Goal: Task Accomplishment & Management: Use online tool/utility

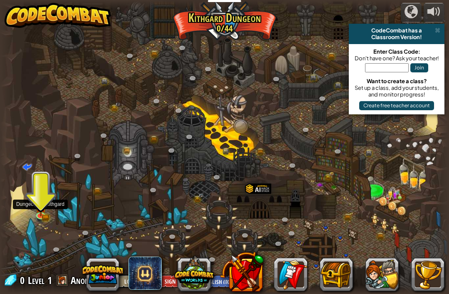
click at [39, 210] on img at bounding box center [40, 207] width 11 height 18
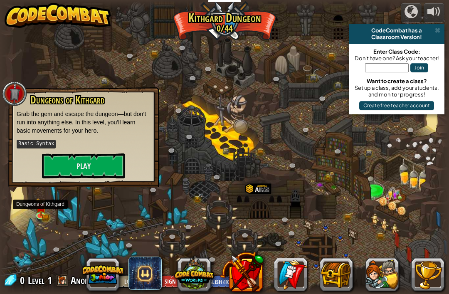
click at [103, 164] on button "Play" at bounding box center [83, 165] width 83 height 25
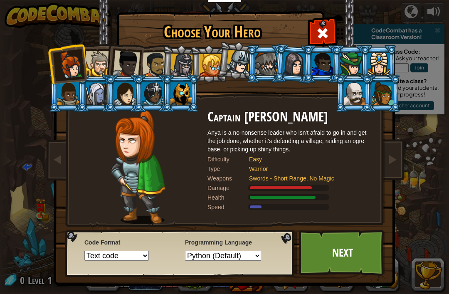
click at [180, 64] on div at bounding box center [182, 66] width 24 height 24
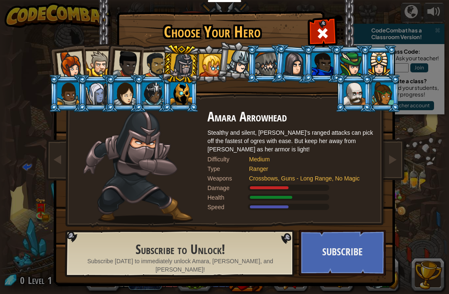
click at [69, 64] on div at bounding box center [70, 64] width 27 height 27
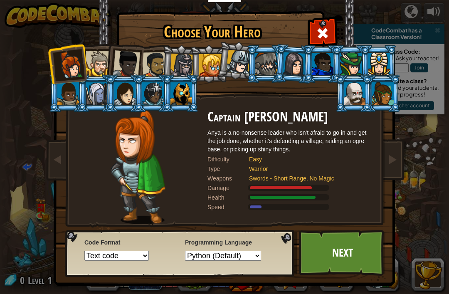
click at [149, 259] on select "Text code Blocks and code Blocks Blocks (Icons)" at bounding box center [116, 256] width 64 height 10
click at [149, 260] on select "Text code Blocks and code Blocks Blocks (Icons)" at bounding box center [116, 256] width 64 height 10
click at [358, 262] on link "Next" at bounding box center [342, 253] width 87 height 46
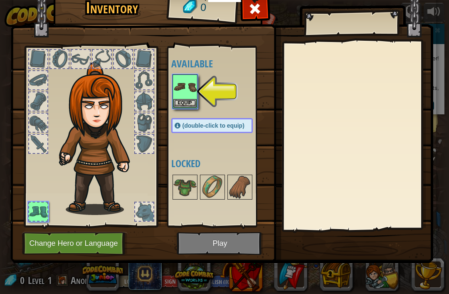
click at [190, 89] on img at bounding box center [184, 86] width 23 height 23
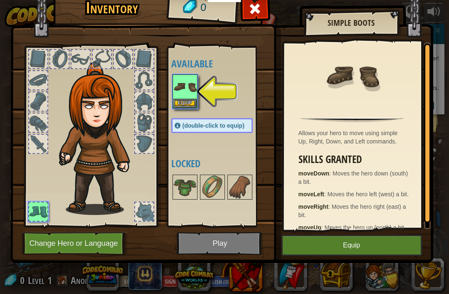
click at [189, 94] on img at bounding box center [184, 86] width 23 height 23
click at [188, 107] on button "Equip" at bounding box center [184, 103] width 23 height 9
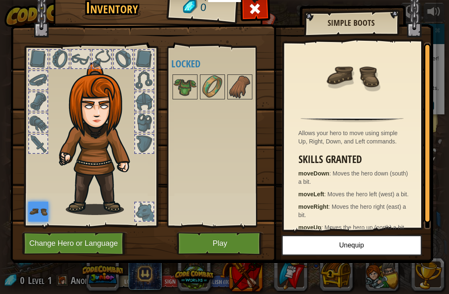
click at [191, 82] on img at bounding box center [184, 86] width 23 height 23
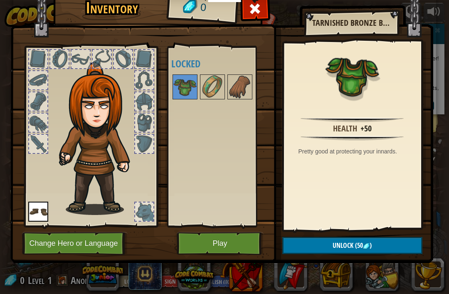
click at [204, 83] on img at bounding box center [212, 86] width 23 height 23
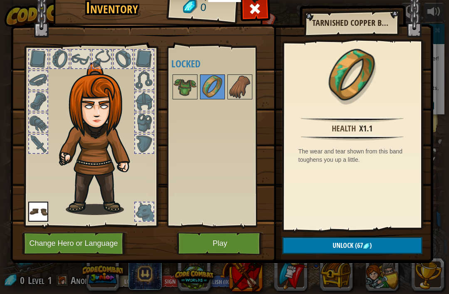
click at [240, 87] on img at bounding box center [239, 86] width 23 height 23
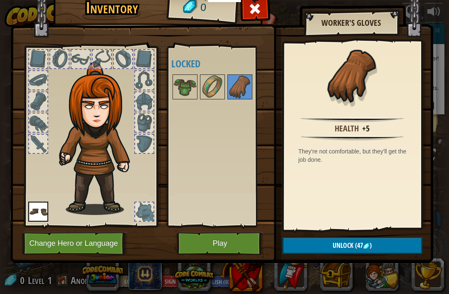
click at [177, 83] on img at bounding box center [184, 86] width 23 height 23
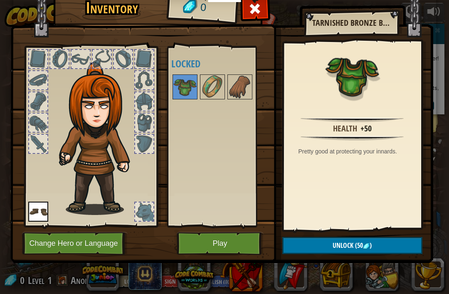
click at [234, 249] on button "Play" at bounding box center [220, 243] width 87 height 23
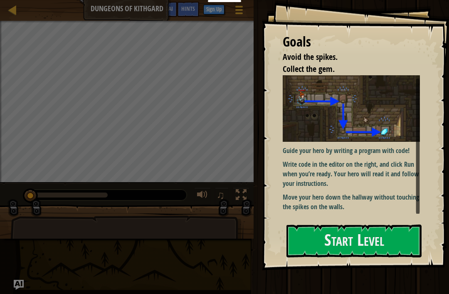
scroll to position [3, 0]
click at [354, 241] on button "Start Level" at bounding box center [354, 241] width 135 height 33
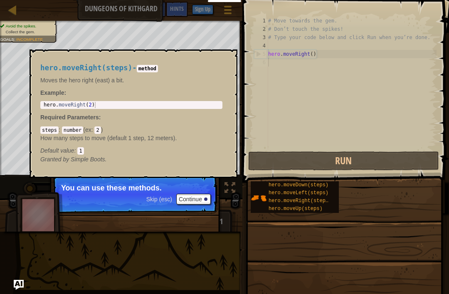
click at [272, 201] on span "hero.moveRight(steps)" at bounding box center [300, 201] width 63 height 6
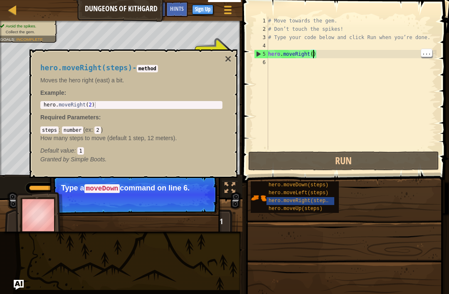
click at [314, 56] on div "# Move towards the gem. # Don’t touch the spikes! # Type your code below and cl…" at bounding box center [352, 92] width 170 height 150
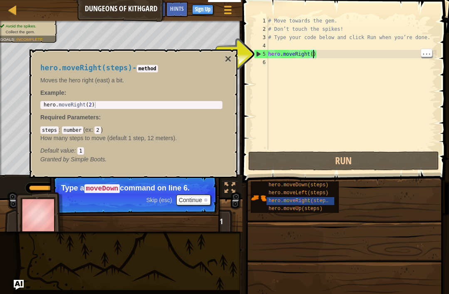
scroll to position [4, 4]
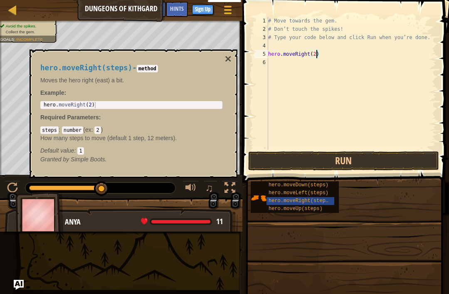
click at [346, 163] on button "Run" at bounding box center [343, 160] width 191 height 19
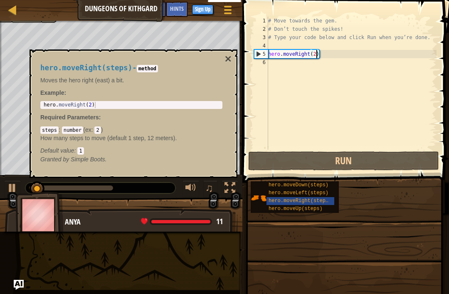
click at [226, 60] on button "×" at bounding box center [228, 59] width 7 height 12
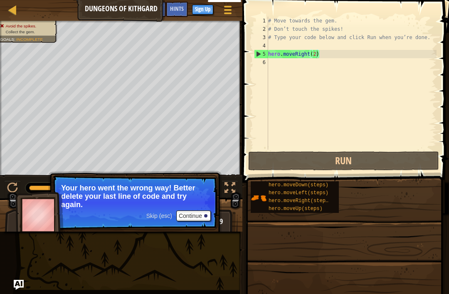
click at [205, 216] on div at bounding box center [205, 215] width 3 height 3
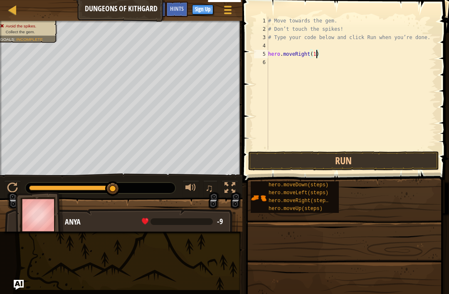
type textarea "hero.moveRight(1)"
click at [353, 163] on button "Run" at bounding box center [343, 160] width 191 height 19
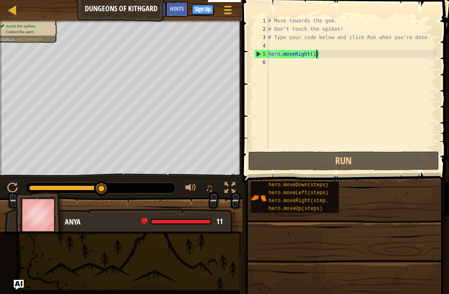
click at [299, 186] on span "hero.moveDown(steps)" at bounding box center [299, 185] width 60 height 6
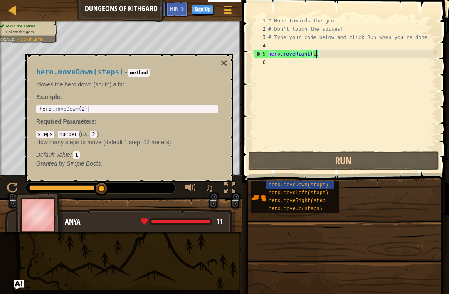
scroll to position [4, 0]
click at [300, 186] on span "hero.moveDown(steps)" at bounding box center [299, 185] width 60 height 6
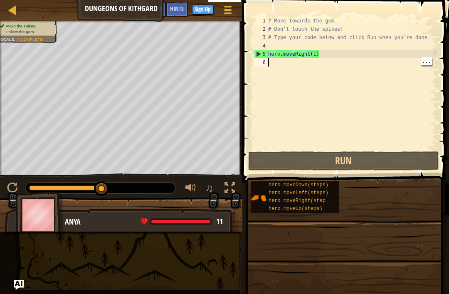
click at [300, 185] on span "hero.moveDown(steps)" at bounding box center [299, 185] width 60 height 6
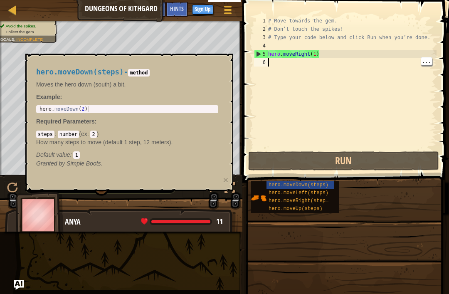
click at [208, 162] on p "Granted by Simple Boots." at bounding box center [127, 163] width 182 height 8
click at [302, 99] on div "# Move towards the gem. # Don’t touch the spikes! # Type your code below and cl…" at bounding box center [352, 92] width 170 height 150
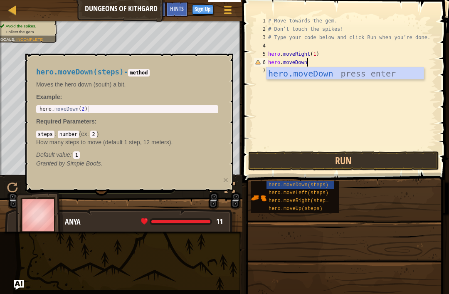
scroll to position [4, 3]
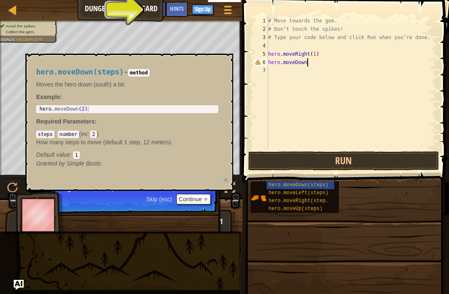
click at [227, 180] on button "×" at bounding box center [225, 179] width 5 height 9
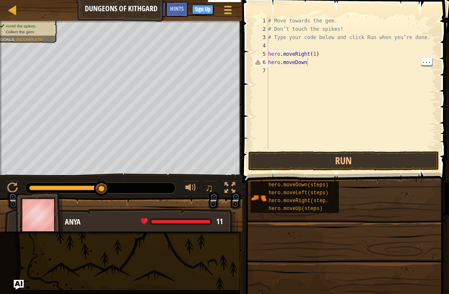
click at [311, 64] on div "# Move towards the gem. # Don’t touch the spikes! # Type your code below and cl…" at bounding box center [352, 92] width 170 height 150
type textarea "hero.moveDown(1)"
click at [360, 164] on button "Run" at bounding box center [343, 160] width 191 height 19
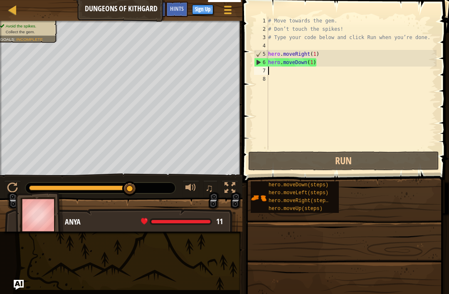
click at [299, 205] on div "hero.moveUp(steps)" at bounding box center [301, 209] width 68 height 8
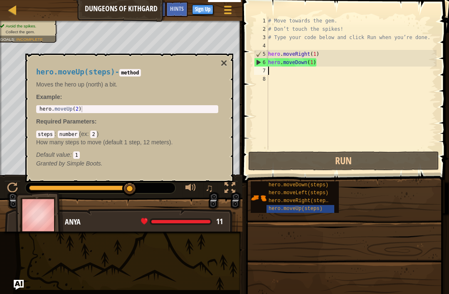
click at [304, 202] on span "hero.moveRight(steps)" at bounding box center [300, 201] width 63 height 6
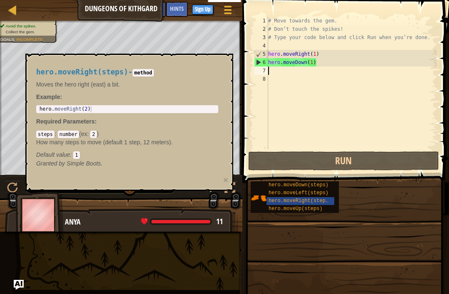
click at [223, 180] on button "×" at bounding box center [225, 179] width 5 height 9
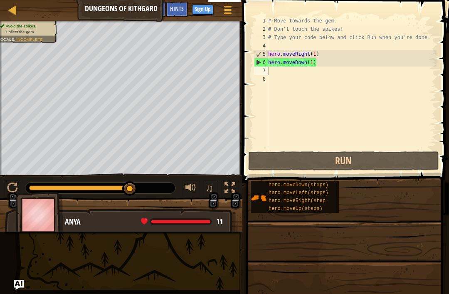
click at [297, 218] on span at bounding box center [344, 296] width 201 height 246
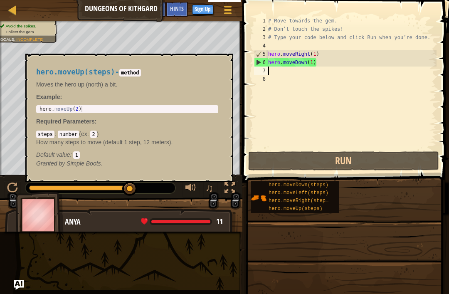
click at [297, 209] on span "hero.moveUp(steps)" at bounding box center [296, 209] width 54 height 6
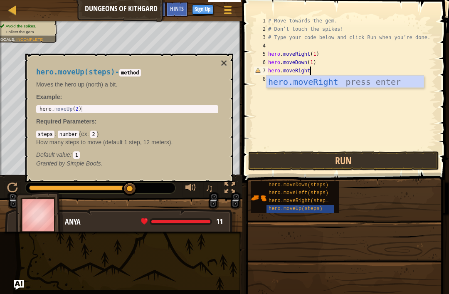
scroll to position [4, 3]
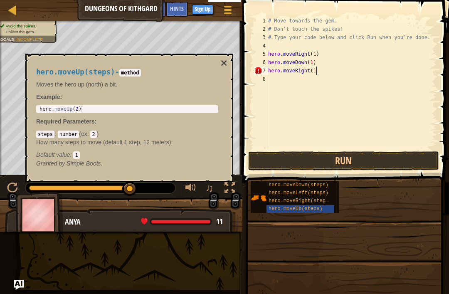
type textarea "hero.moveRight(1)"
click at [367, 161] on button "Run" at bounding box center [343, 160] width 191 height 19
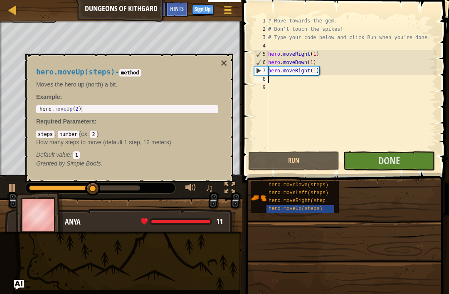
click at [224, 64] on button "×" at bounding box center [224, 63] width 7 height 12
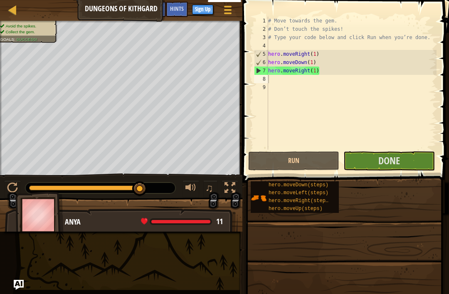
click at [406, 164] on button "Done" at bounding box center [389, 160] width 91 height 19
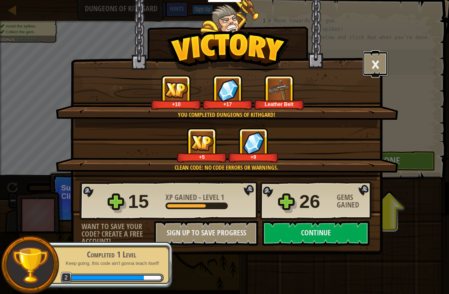
click at [375, 54] on button "×" at bounding box center [376, 63] width 26 height 25
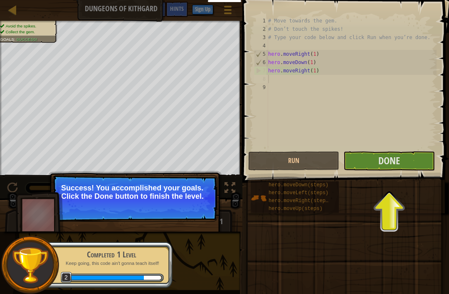
click at [398, 161] on span "Done" at bounding box center [389, 160] width 22 height 13
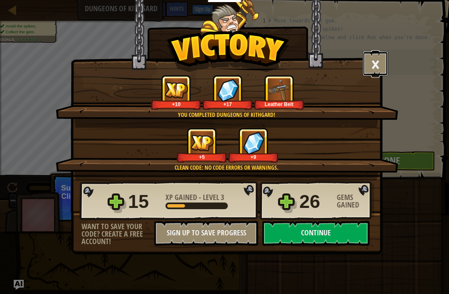
click at [378, 61] on button "×" at bounding box center [376, 63] width 26 height 25
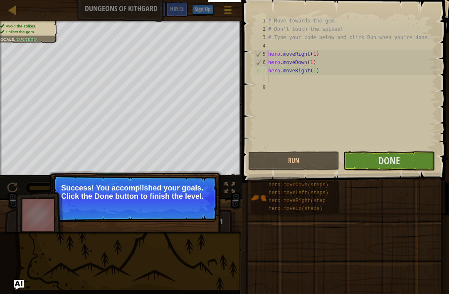
click at [189, 203] on p "Success! You accomplished your goals. Click the Done button to finish the level." at bounding box center [134, 198] width 165 height 47
click at [207, 208] on p "Success! You accomplished your goals. Click the Done button to finish the level." at bounding box center [134, 198] width 165 height 47
click at [195, 227] on div "Success! You accomplished your goals. Click the Done button to finish the level." at bounding box center [134, 236] width 173 height 123
click at [198, 203] on p "Success! You accomplished your goals. Click the Done button to finish the level." at bounding box center [134, 198] width 165 height 47
click at [194, 222] on div "Success! You accomplished your goals. Click the Done button to finish the level." at bounding box center [134, 236] width 173 height 123
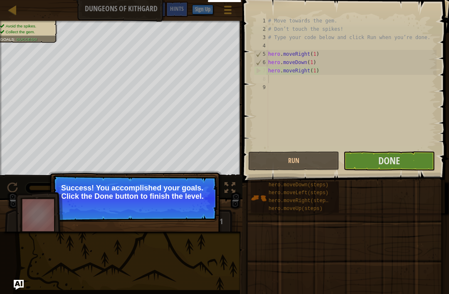
click at [134, 188] on p "Success! You accomplished your goals. Click the Done button to finish the level." at bounding box center [135, 192] width 148 height 17
click at [393, 166] on span "Done" at bounding box center [389, 160] width 22 height 13
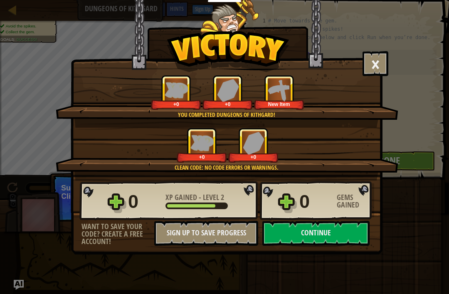
click at [327, 234] on button "Continue" at bounding box center [315, 233] width 107 height 25
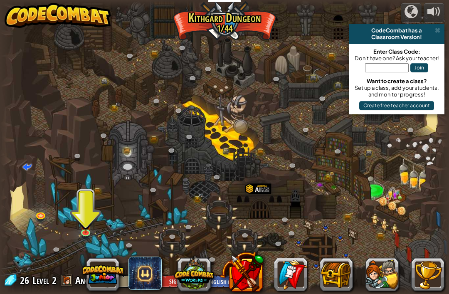
click at [87, 223] on img at bounding box center [85, 224] width 11 height 19
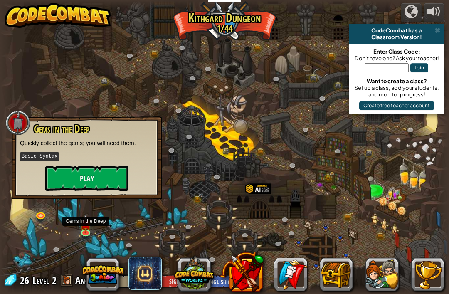
click at [105, 171] on button "Play" at bounding box center [86, 178] width 83 height 25
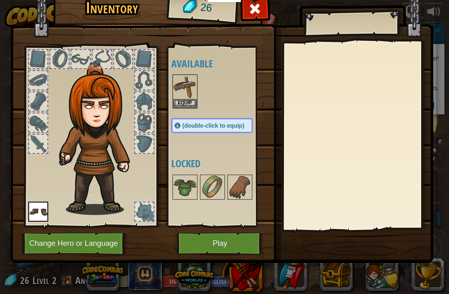
click at [187, 183] on img at bounding box center [184, 186] width 23 height 23
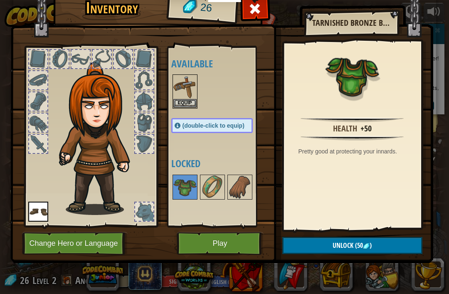
click at [214, 183] on img at bounding box center [212, 186] width 23 height 23
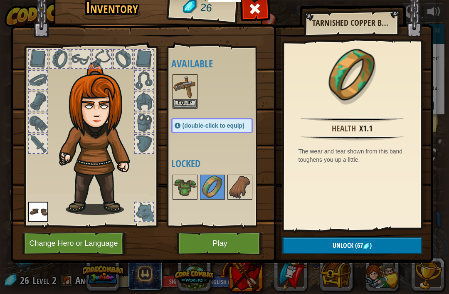
click at [242, 187] on img at bounding box center [239, 186] width 23 height 23
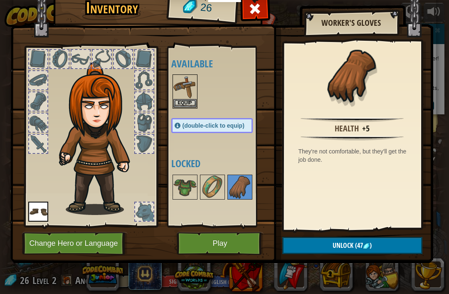
click at [242, 191] on img at bounding box center [239, 186] width 23 height 23
click at [243, 190] on img at bounding box center [239, 186] width 23 height 23
click at [221, 190] on img at bounding box center [212, 186] width 23 height 23
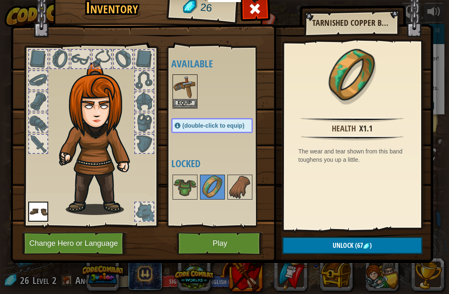
click at [213, 191] on img at bounding box center [212, 186] width 23 height 23
click at [212, 193] on img at bounding box center [212, 186] width 23 height 23
click at [240, 182] on img at bounding box center [239, 186] width 23 height 23
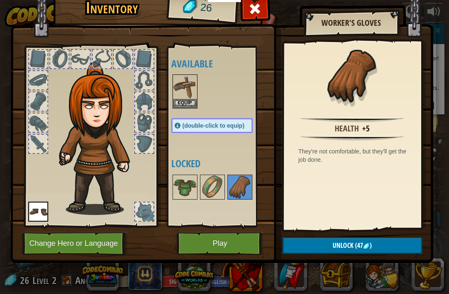
click at [242, 184] on img at bounding box center [239, 186] width 23 height 23
click at [227, 120] on div "(double-click to equip)" at bounding box center [212, 125] width 82 height 15
click at [232, 129] on span "(double-click to equip)" at bounding box center [214, 125] width 62 height 7
click at [185, 101] on button "Equip" at bounding box center [184, 103] width 23 height 9
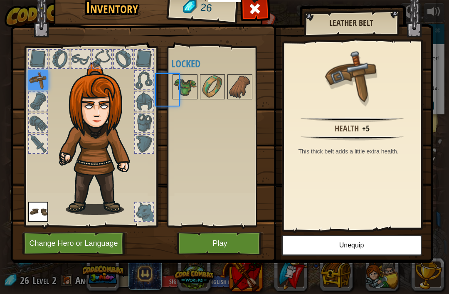
click at [190, 98] on img at bounding box center [184, 86] width 23 height 23
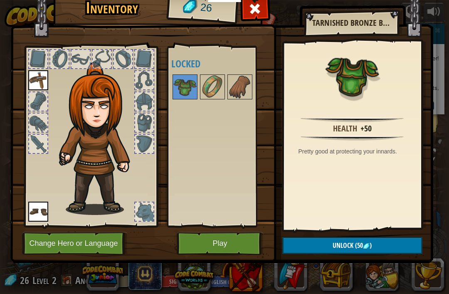
click at [224, 249] on button "Play" at bounding box center [220, 243] width 87 height 23
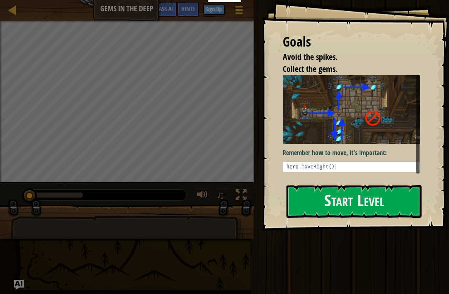
click at [360, 205] on button "Start Level" at bounding box center [354, 201] width 135 height 33
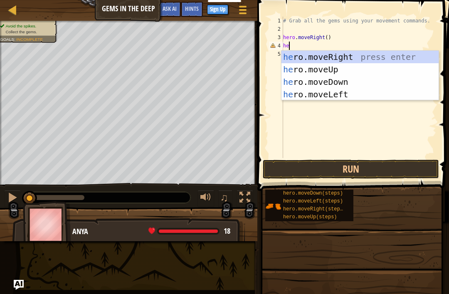
scroll to position [4, 0]
type textarea "h"
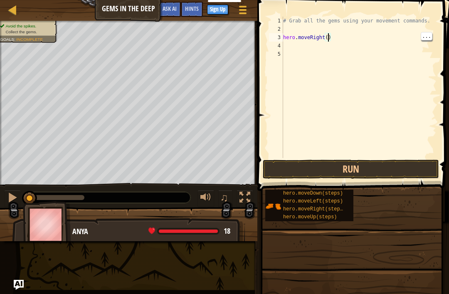
type textarea "hero.moveRight(1)"
click at [363, 172] on button "Run" at bounding box center [351, 169] width 176 height 19
click at [363, 170] on button "Run" at bounding box center [351, 169] width 176 height 19
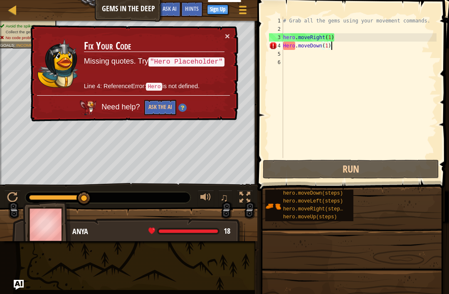
click at [229, 37] on button "×" at bounding box center [227, 36] width 5 height 9
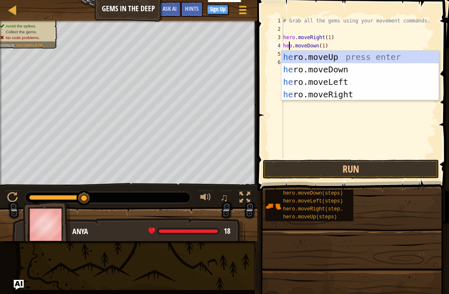
scroll to position [4, 1]
type textarea "hero.moveDown(1)"
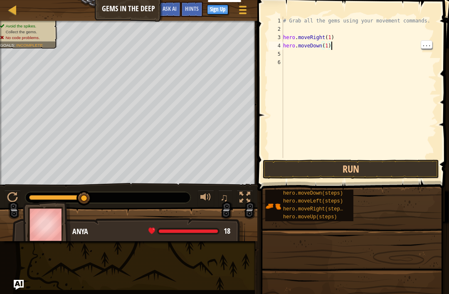
click at [362, 175] on button "Run" at bounding box center [351, 169] width 176 height 19
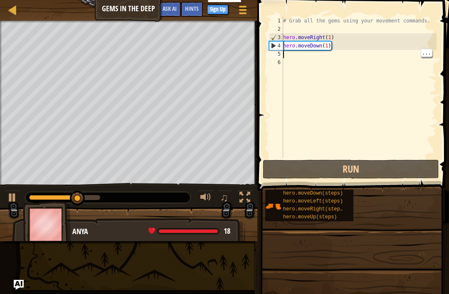
scroll to position [4, 0]
click at [303, 54] on div "# Grab all the gems using your movement commands. hero . moveRight ( 1 ) hero .…" at bounding box center [359, 96] width 155 height 158
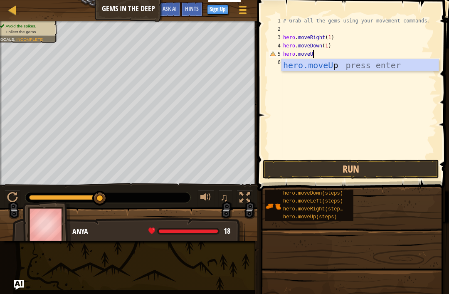
scroll to position [4, 2]
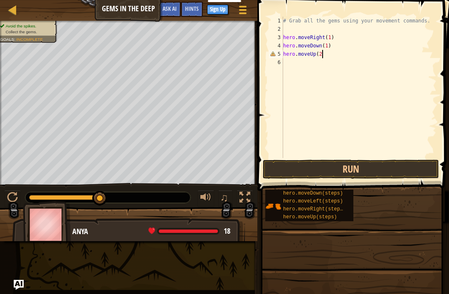
type textarea "hero.moveUp(2)"
click at [358, 169] on button "Run" at bounding box center [351, 169] width 176 height 19
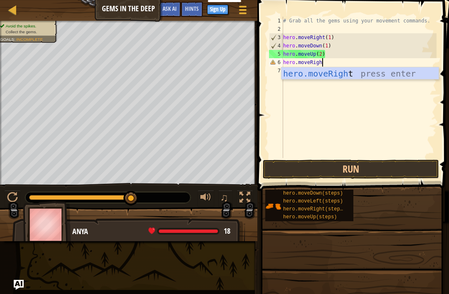
scroll to position [4, 3]
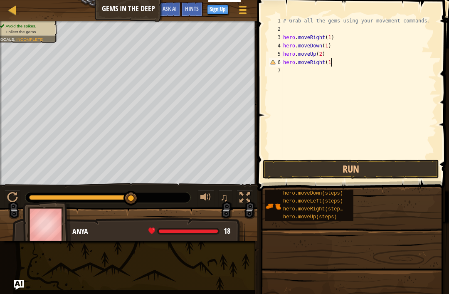
type textarea "hero.moveRight(1)"
click at [357, 176] on button "Run" at bounding box center [351, 169] width 176 height 19
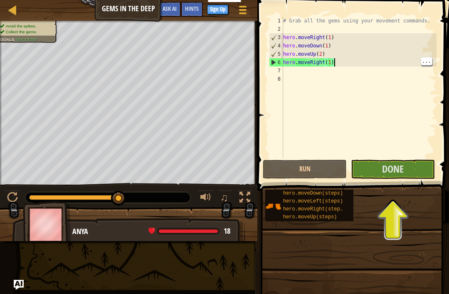
click at [410, 171] on button "Done" at bounding box center [393, 169] width 84 height 19
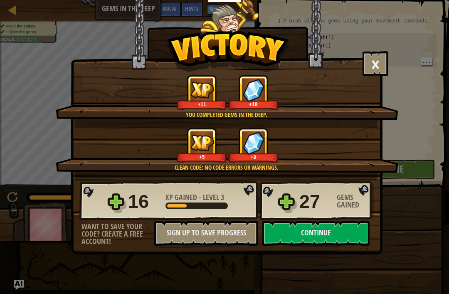
click at [315, 235] on button "Continue" at bounding box center [315, 233] width 107 height 25
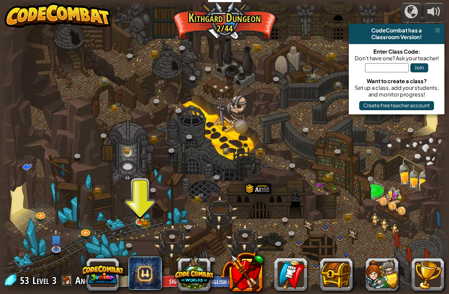
click at [143, 214] on img at bounding box center [140, 213] width 7 height 5
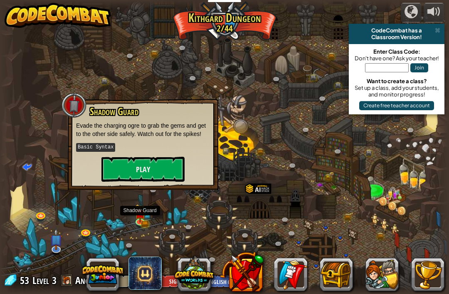
click at [165, 168] on button "Play" at bounding box center [142, 169] width 83 height 25
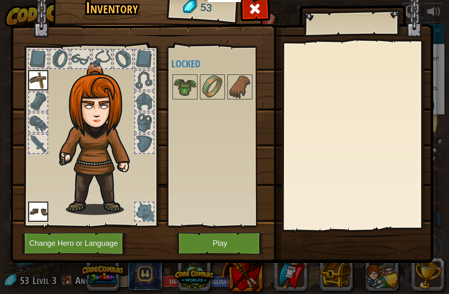
click at [194, 82] on img at bounding box center [184, 86] width 23 height 23
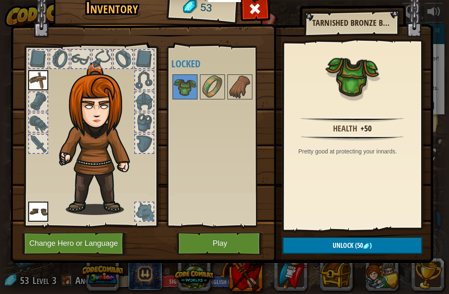
click at [218, 87] on img at bounding box center [212, 86] width 23 height 23
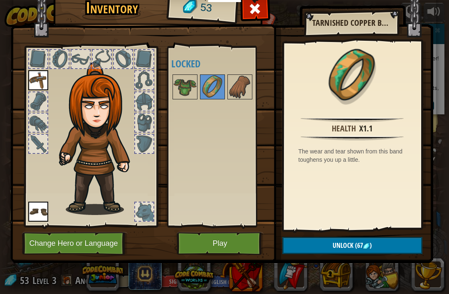
click at [240, 91] on img at bounding box center [239, 86] width 23 height 23
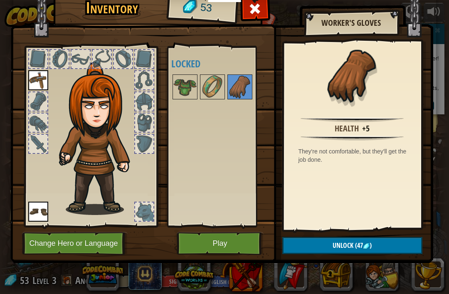
click at [192, 88] on img at bounding box center [184, 86] width 23 height 23
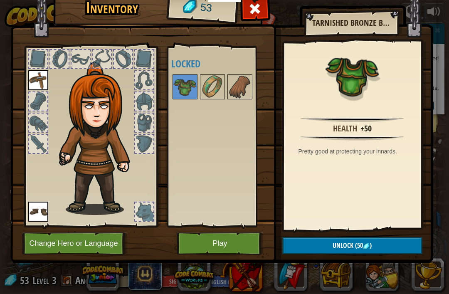
click at [354, 247] on span "(50" at bounding box center [358, 245] width 10 height 9
click at [342, 249] on button "Confirm" at bounding box center [352, 245] width 140 height 17
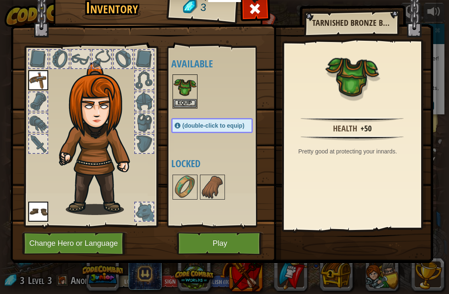
click at [188, 92] on img at bounding box center [184, 86] width 23 height 23
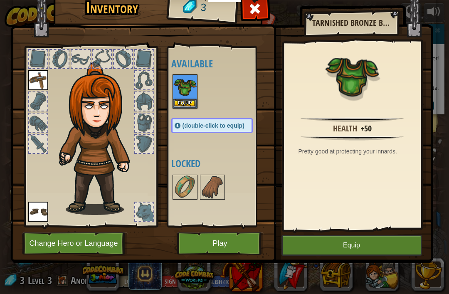
click at [205, 125] on span "(double-click to equip)" at bounding box center [214, 125] width 62 height 7
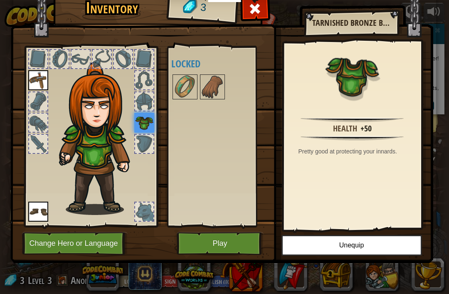
click at [225, 246] on button "Play" at bounding box center [220, 243] width 87 height 23
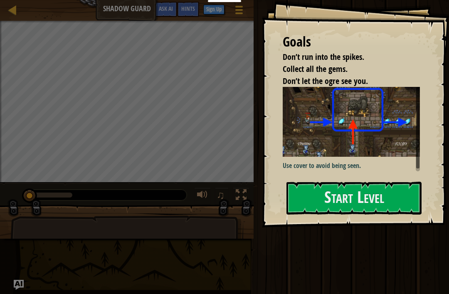
click at [366, 199] on button "Start Level" at bounding box center [354, 198] width 135 height 33
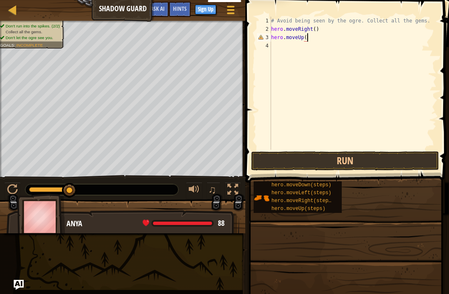
scroll to position [4, 3]
type textarea "hero.moveUp(1)"
type textarea "hero.moveRight(1)"
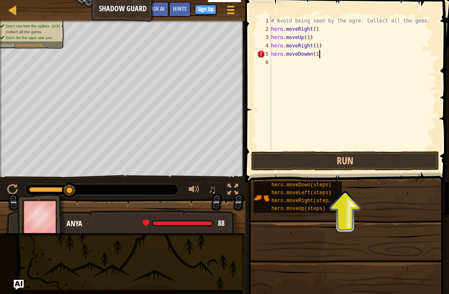
type textarea "hero.moveDowmn(1)"
click at [351, 156] on button "Run" at bounding box center [345, 160] width 188 height 19
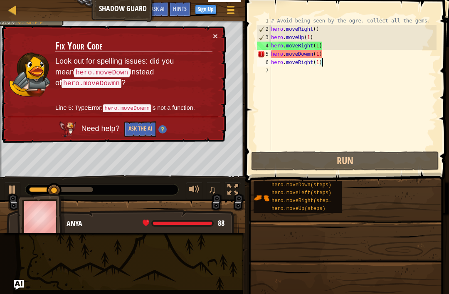
click at [218, 38] on button "×" at bounding box center [215, 36] width 5 height 9
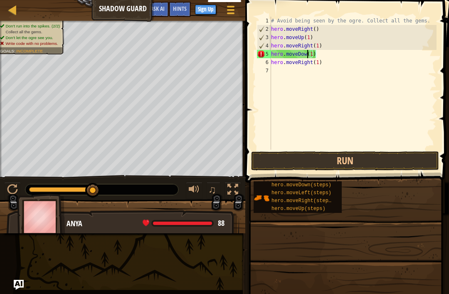
scroll to position [4, 3]
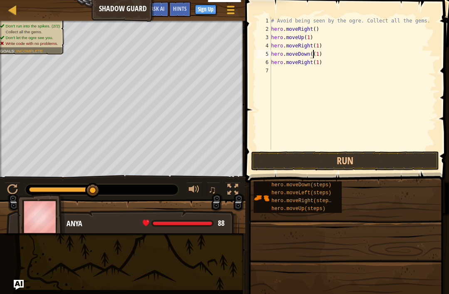
type textarea "hero.moveDown(1)"
click at [348, 161] on button "Run" at bounding box center [345, 160] width 188 height 19
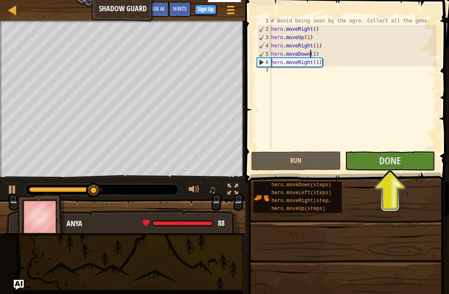
click at [403, 158] on button "Done" at bounding box center [390, 160] width 90 height 19
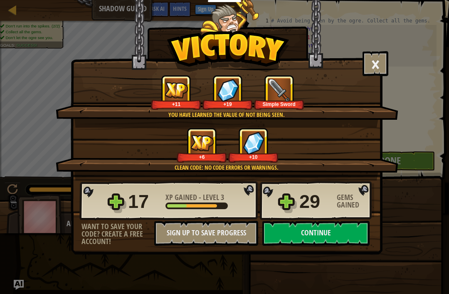
click at [331, 234] on button "Continue" at bounding box center [315, 233] width 107 height 25
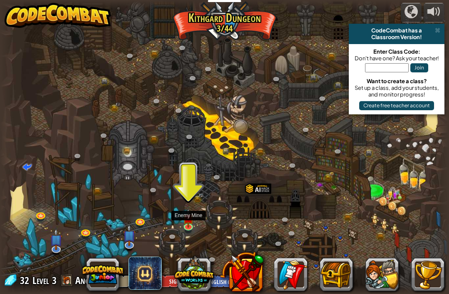
click at [193, 221] on img at bounding box center [188, 218] width 11 height 19
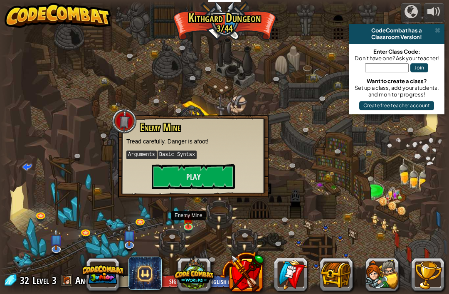
click at [198, 164] on button "Play" at bounding box center [193, 176] width 83 height 25
